Goal: Task Accomplishment & Management: Use online tool/utility

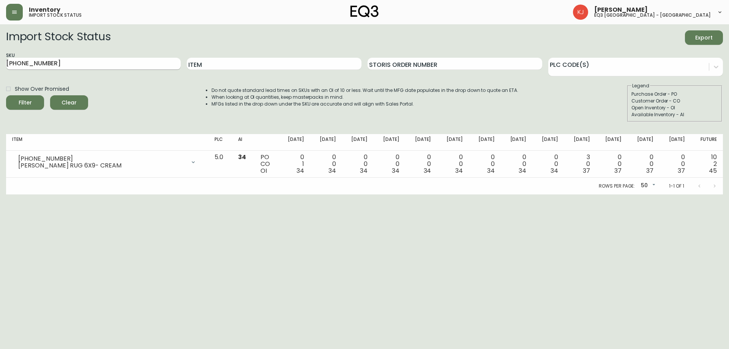
click at [145, 65] on input "[PHONE_NUMBER]" at bounding box center [93, 64] width 175 height 12
click at [351, 63] on input "Item" at bounding box center [274, 64] width 175 height 12
type input "TRACE"
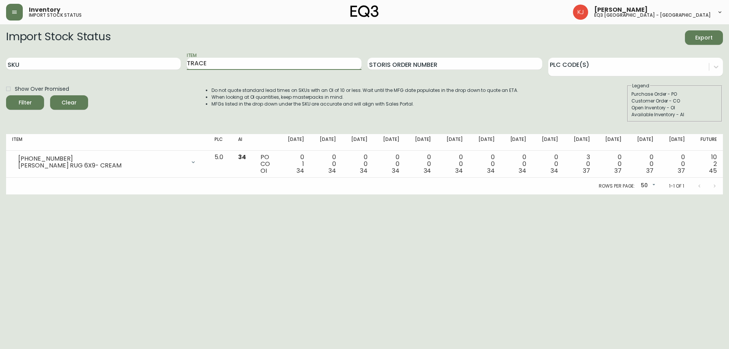
click at [6, 95] on button "Filter" at bounding box center [25, 102] width 38 height 14
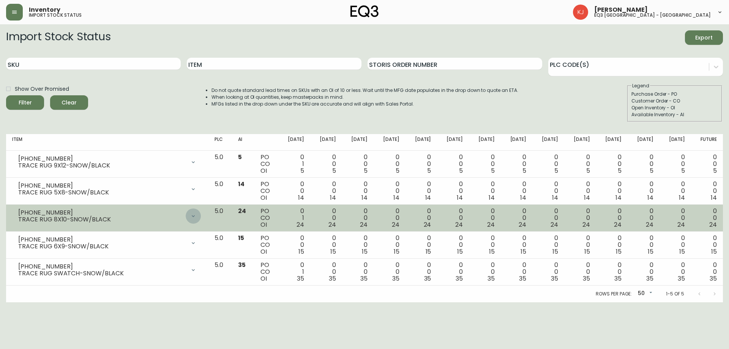
click at [195, 215] on icon at bounding box center [193, 216] width 3 height 2
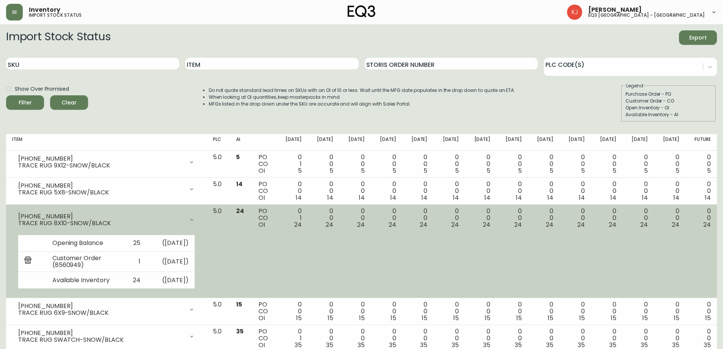
click at [199, 215] on div at bounding box center [191, 219] width 15 height 15
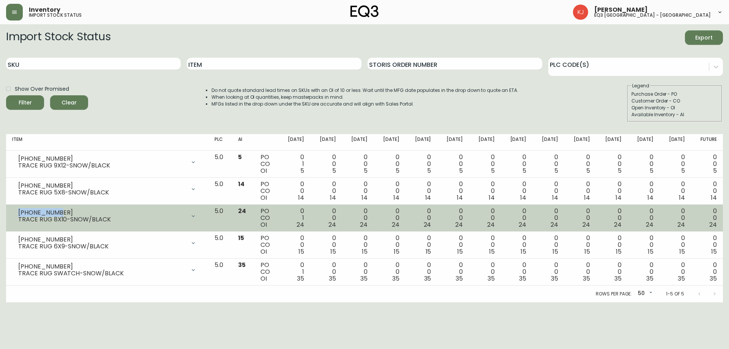
drag, startPoint x: 61, startPoint y: 212, endPoint x: 16, endPoint y: 213, distance: 44.8
click at [16, 213] on div "[PHONE_NUMBER] TRACE RUG 8X10-SNOW/BLACK" at bounding box center [107, 216] width 190 height 17
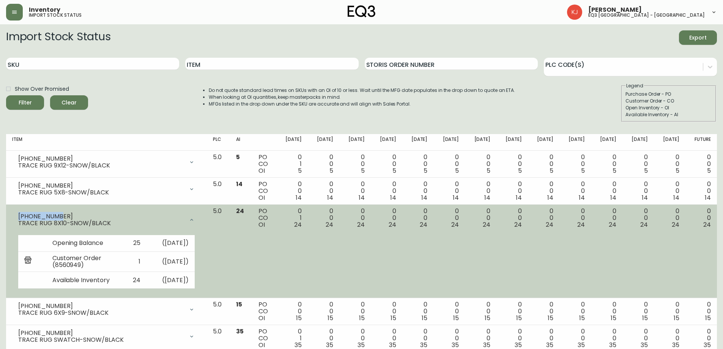
copy div "[PHONE_NUMBER]"
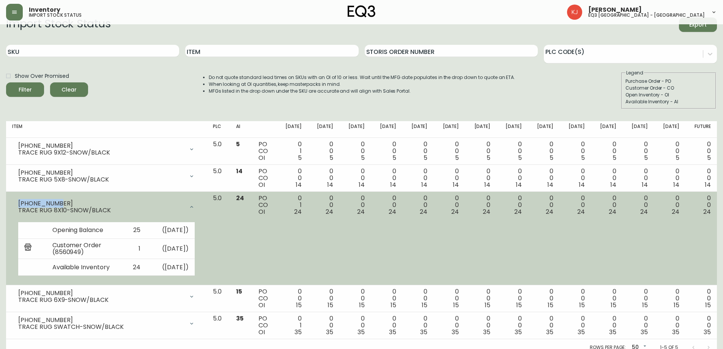
scroll to position [20, 0]
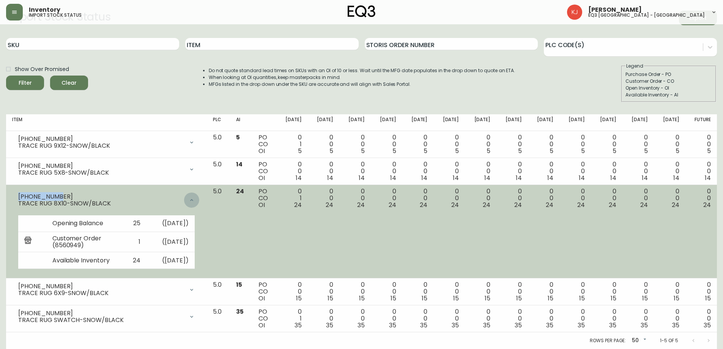
click at [199, 198] on div at bounding box center [191, 199] width 15 height 15
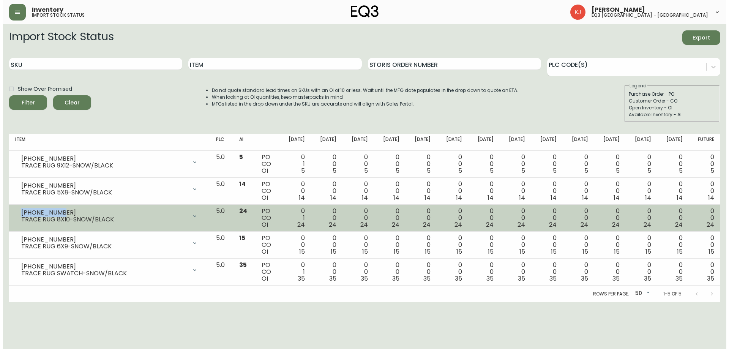
scroll to position [0, 0]
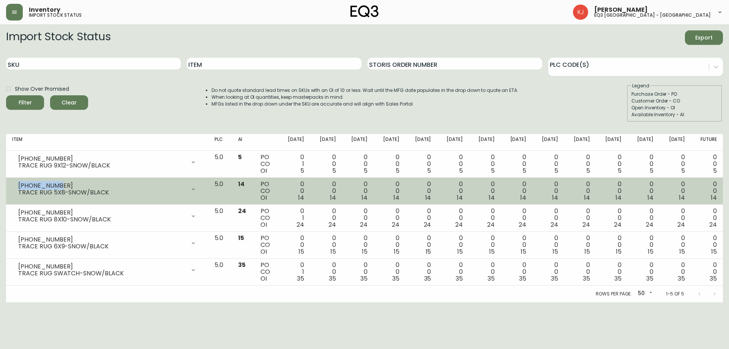
drag, startPoint x: 18, startPoint y: 181, endPoint x: 56, endPoint y: 183, distance: 37.6
click at [56, 183] on div "[PHONE_NUMBER]" at bounding box center [101, 185] width 167 height 7
copy div "[PHONE_NUMBER]"
click at [34, 186] on div "[PHONE_NUMBER]" at bounding box center [101, 185] width 167 height 7
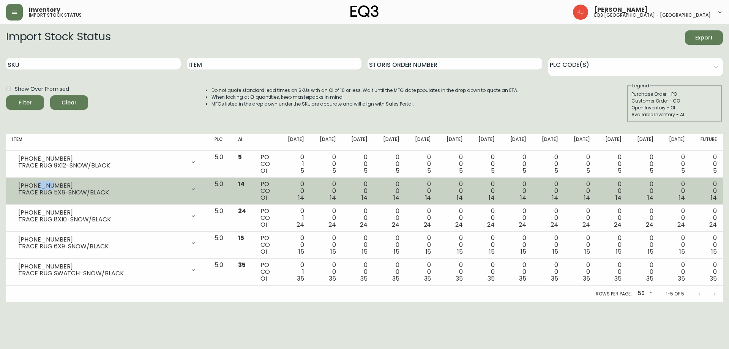
click at [34, 186] on div "[PHONE_NUMBER]" at bounding box center [101, 185] width 167 height 7
copy div "[PHONE_NUMBER]"
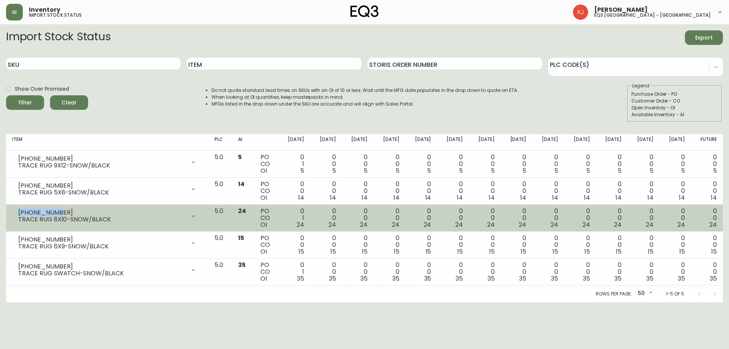
drag, startPoint x: 56, startPoint y: 213, endPoint x: 18, endPoint y: 212, distance: 37.6
click at [18, 212] on div "[PHONE_NUMBER]" at bounding box center [101, 212] width 167 height 7
copy div "[PHONE_NUMBER]"
